Goal: Navigation & Orientation: Find specific page/section

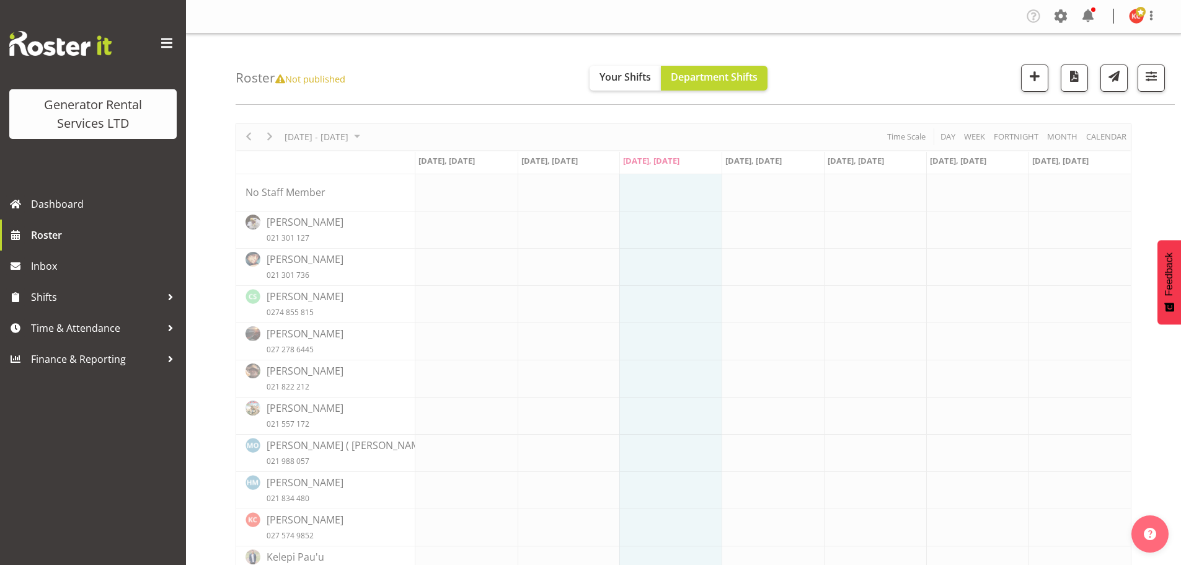
scroll to position [62, 0]
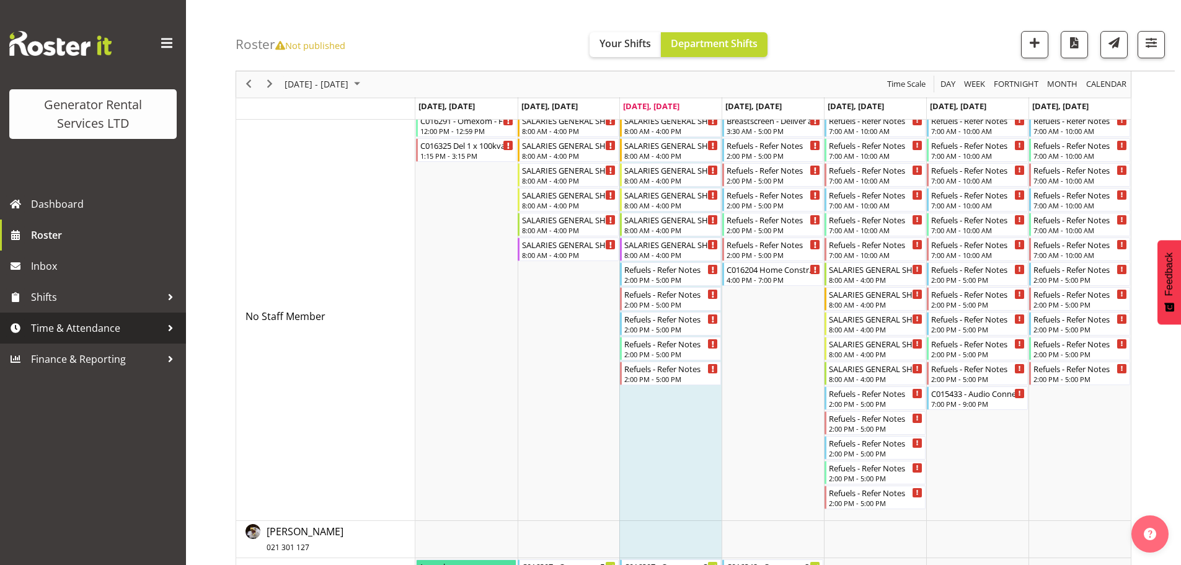
click at [155, 333] on span "Time & Attendance" at bounding box center [96, 328] width 130 height 19
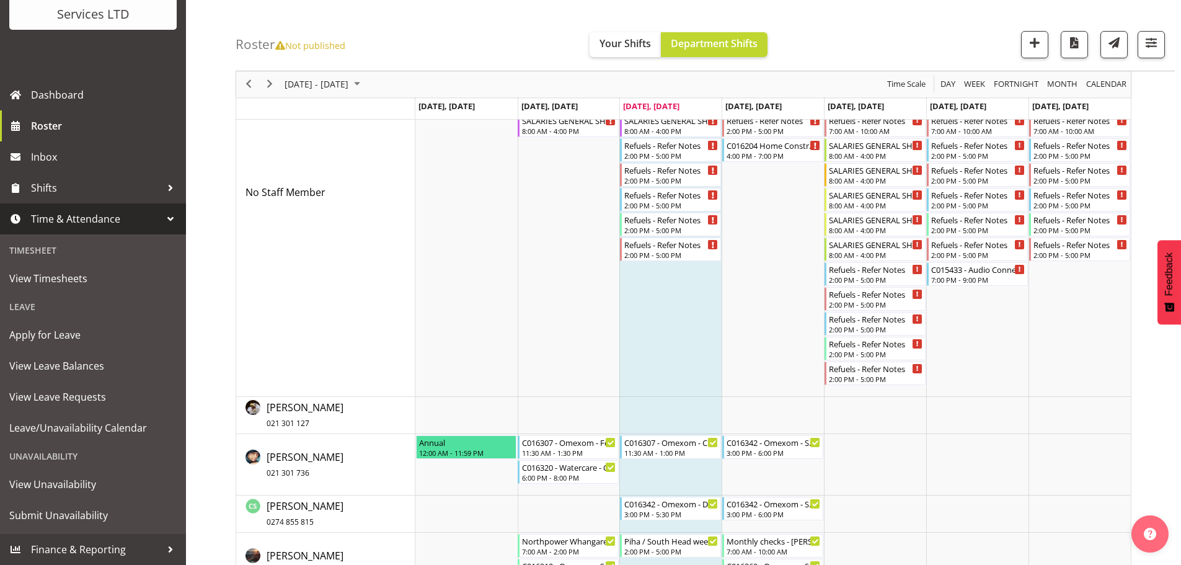
scroll to position [248, 0]
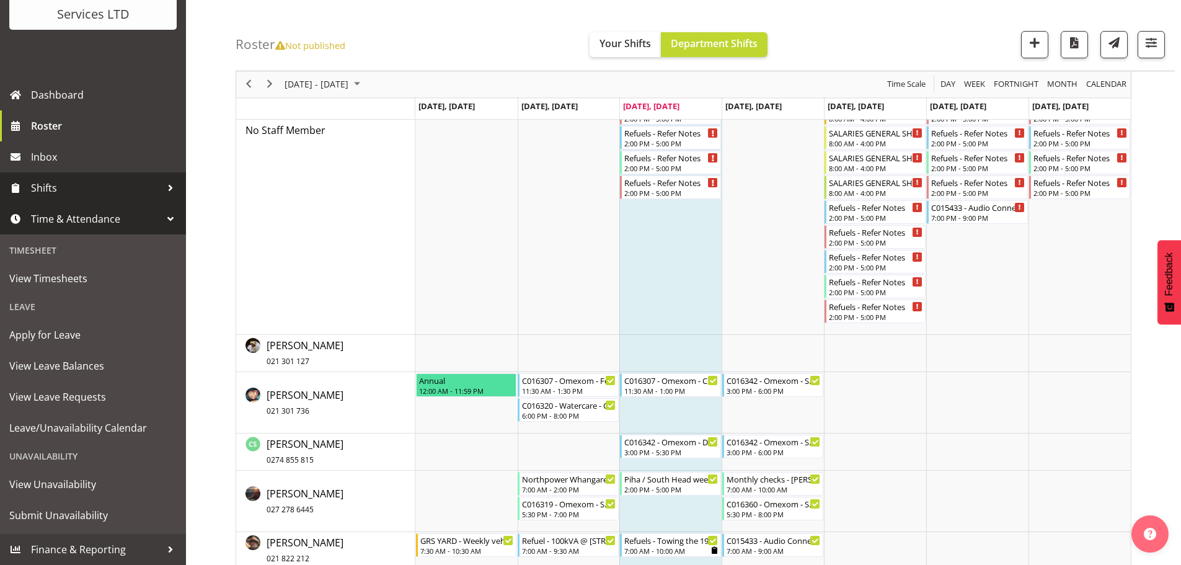
click at [61, 195] on span "Shifts" at bounding box center [96, 188] width 130 height 19
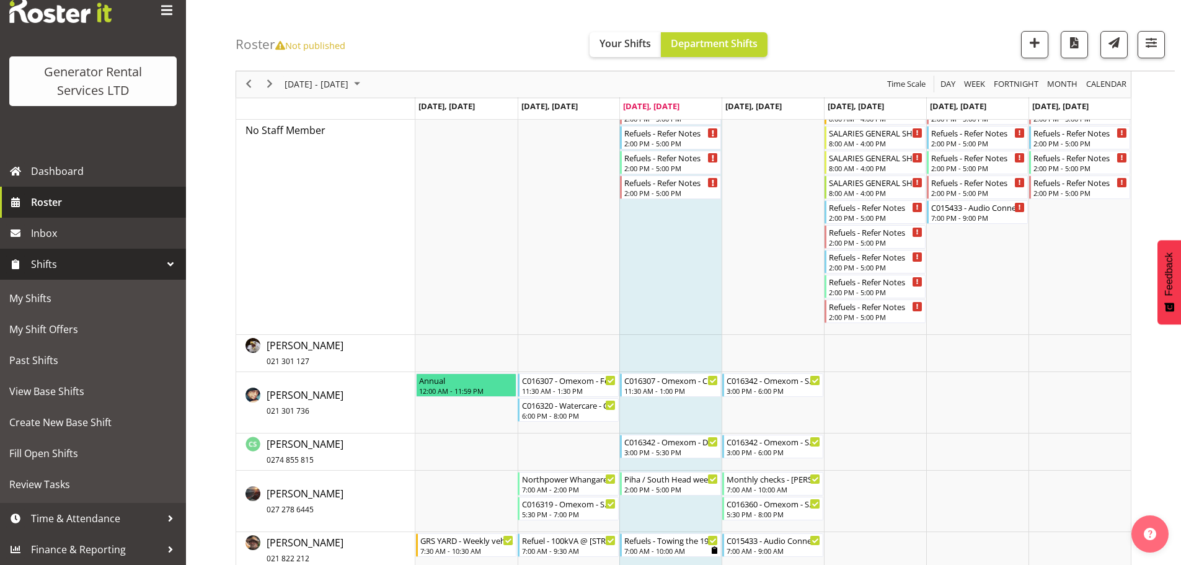
scroll to position [33, 0]
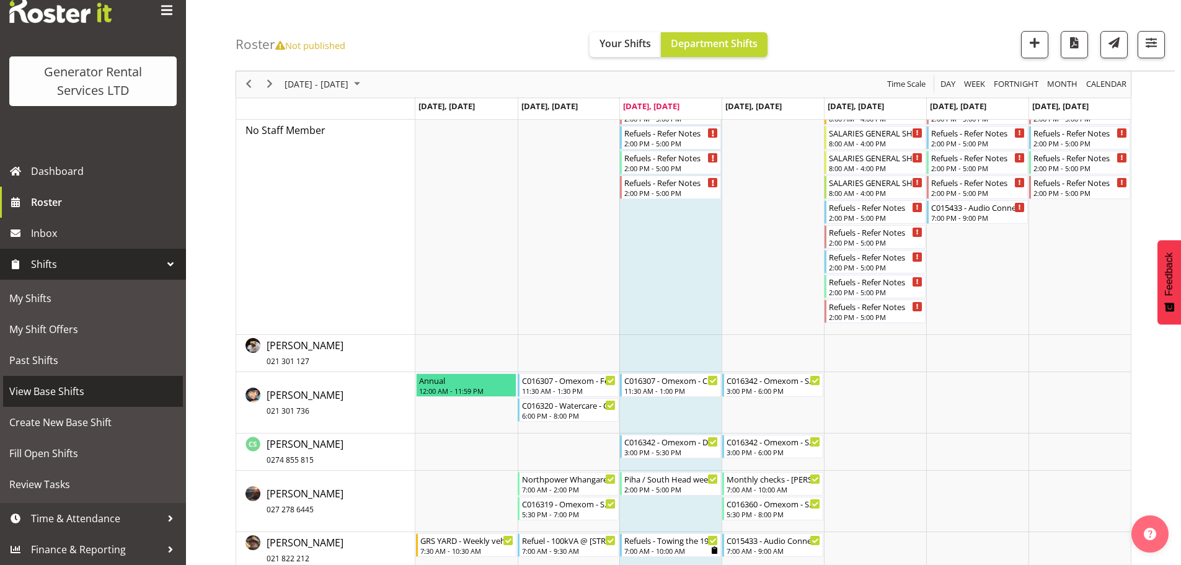
click at [51, 394] on span "View Base Shifts" at bounding box center [92, 391] width 167 height 19
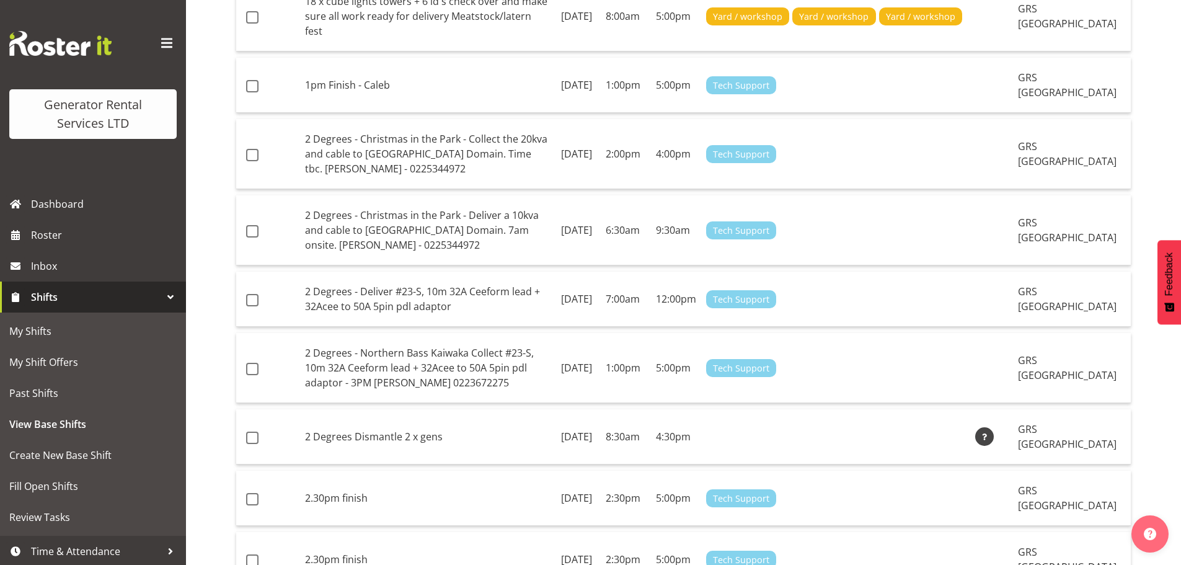
scroll to position [1273, 0]
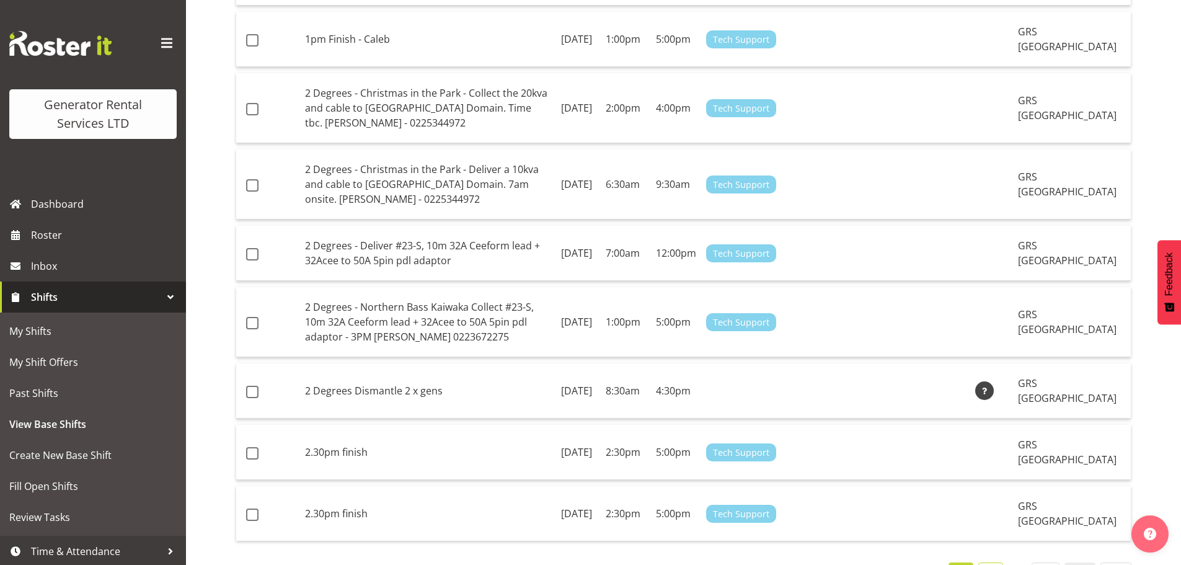
click at [994, 562] on link "2" at bounding box center [990, 574] width 25 height 25
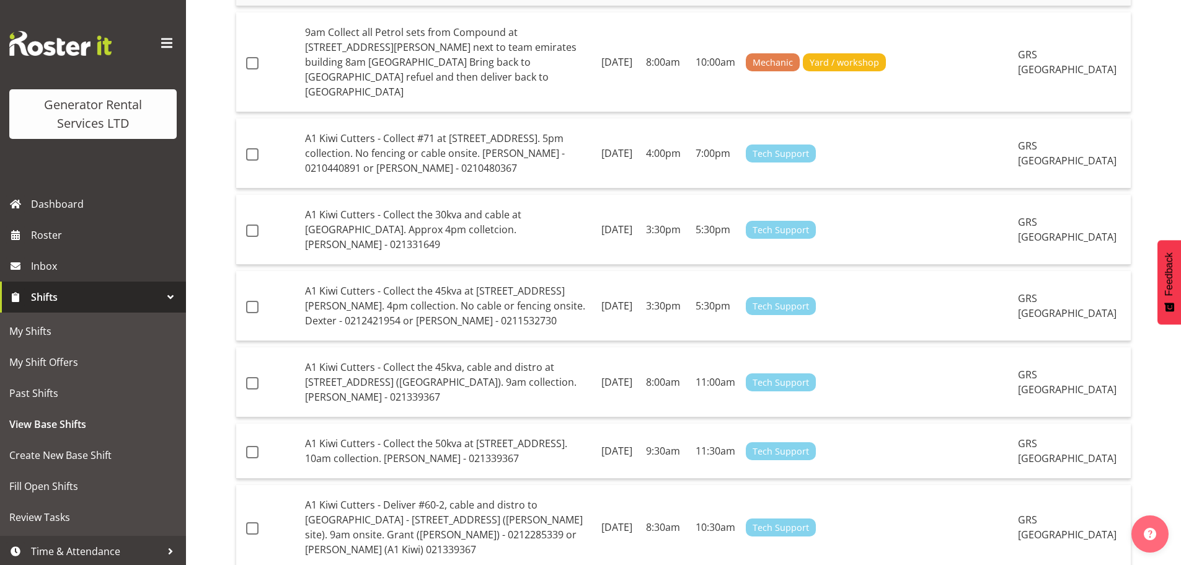
scroll to position [549, 0]
